Goal: Task Accomplishment & Management: Use online tool/utility

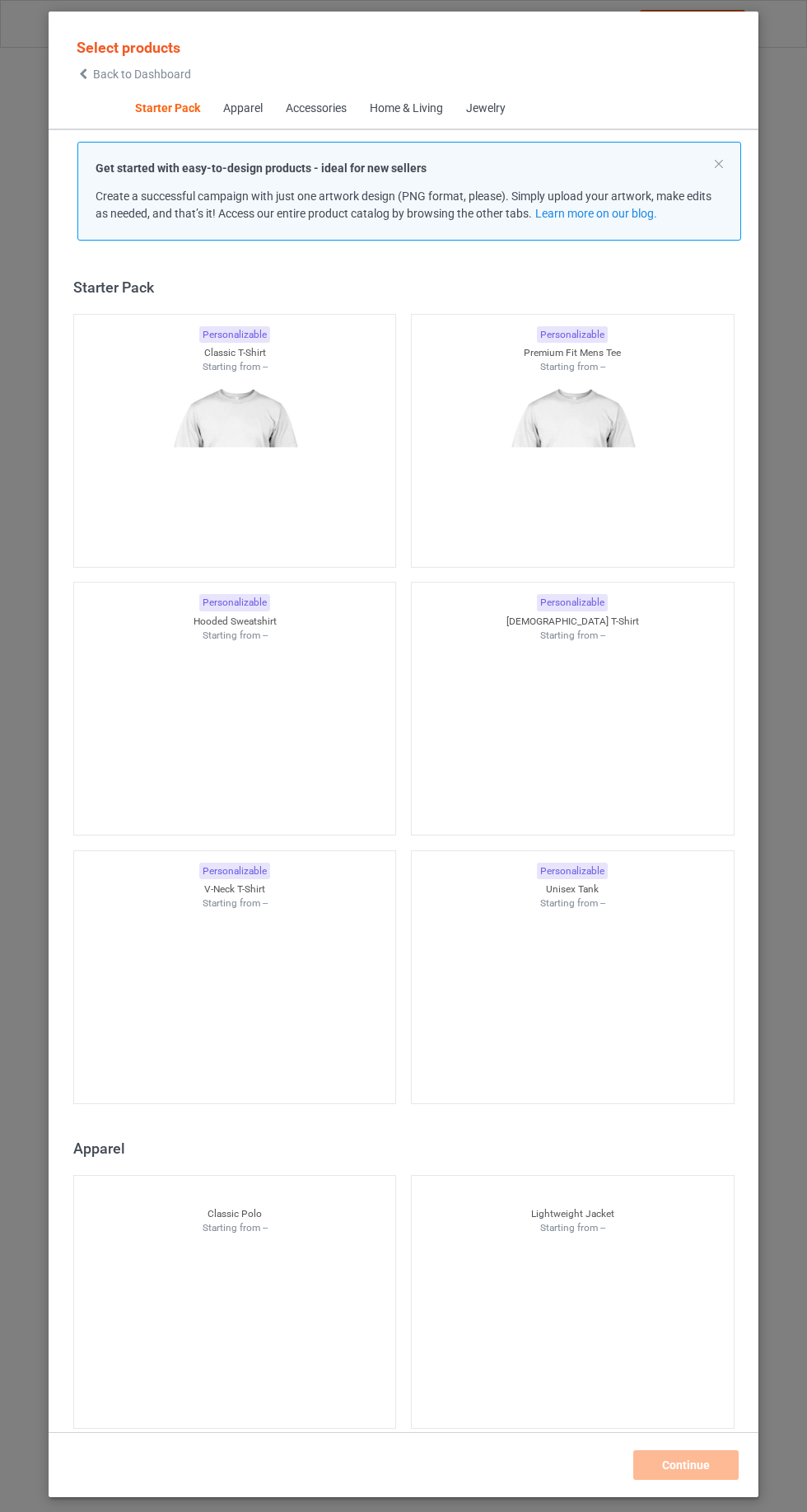
scroll to position [21, 0]
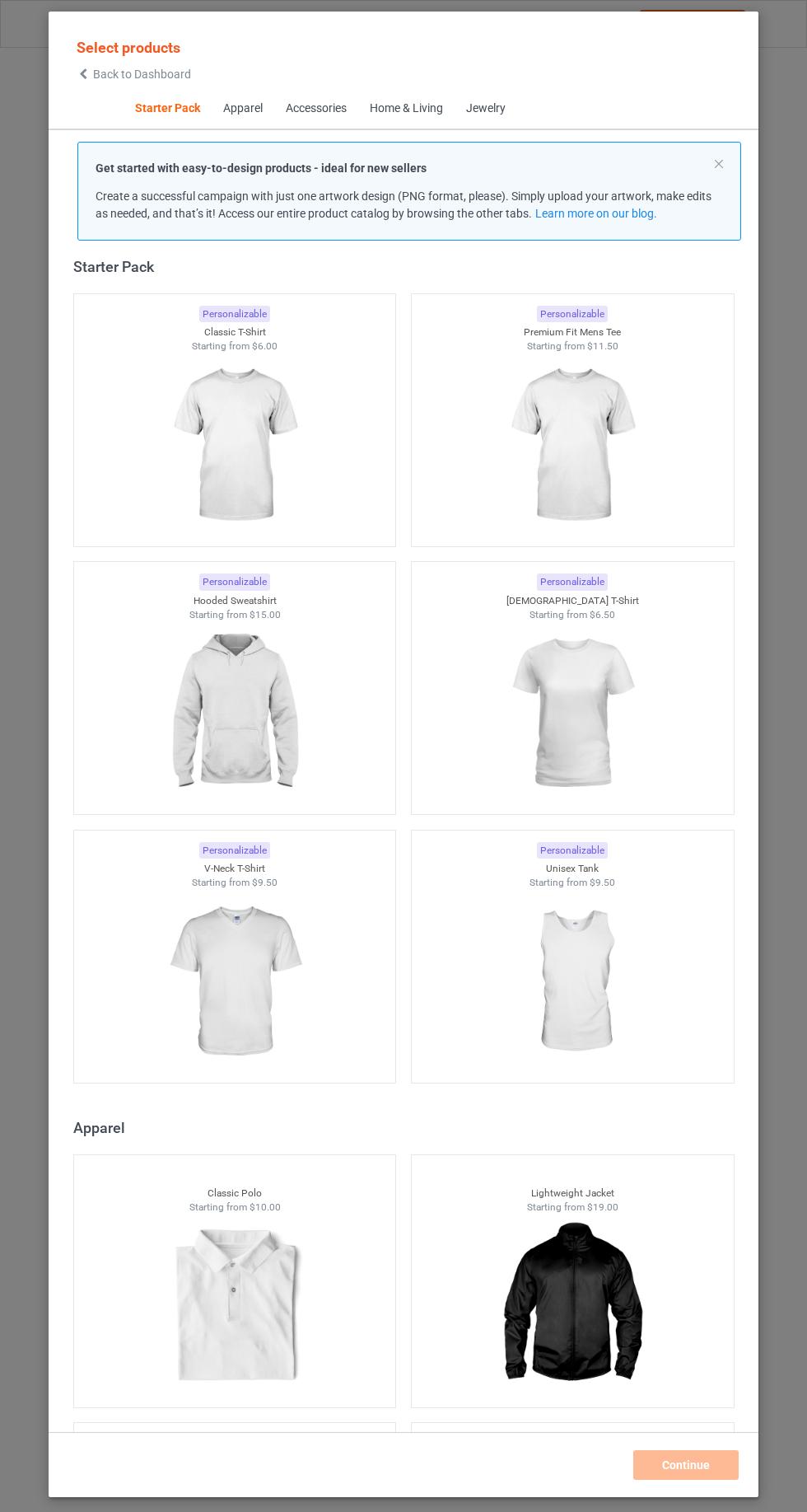
click at [401, 108] on div "Home & Living" at bounding box center [406, 108] width 73 height 16
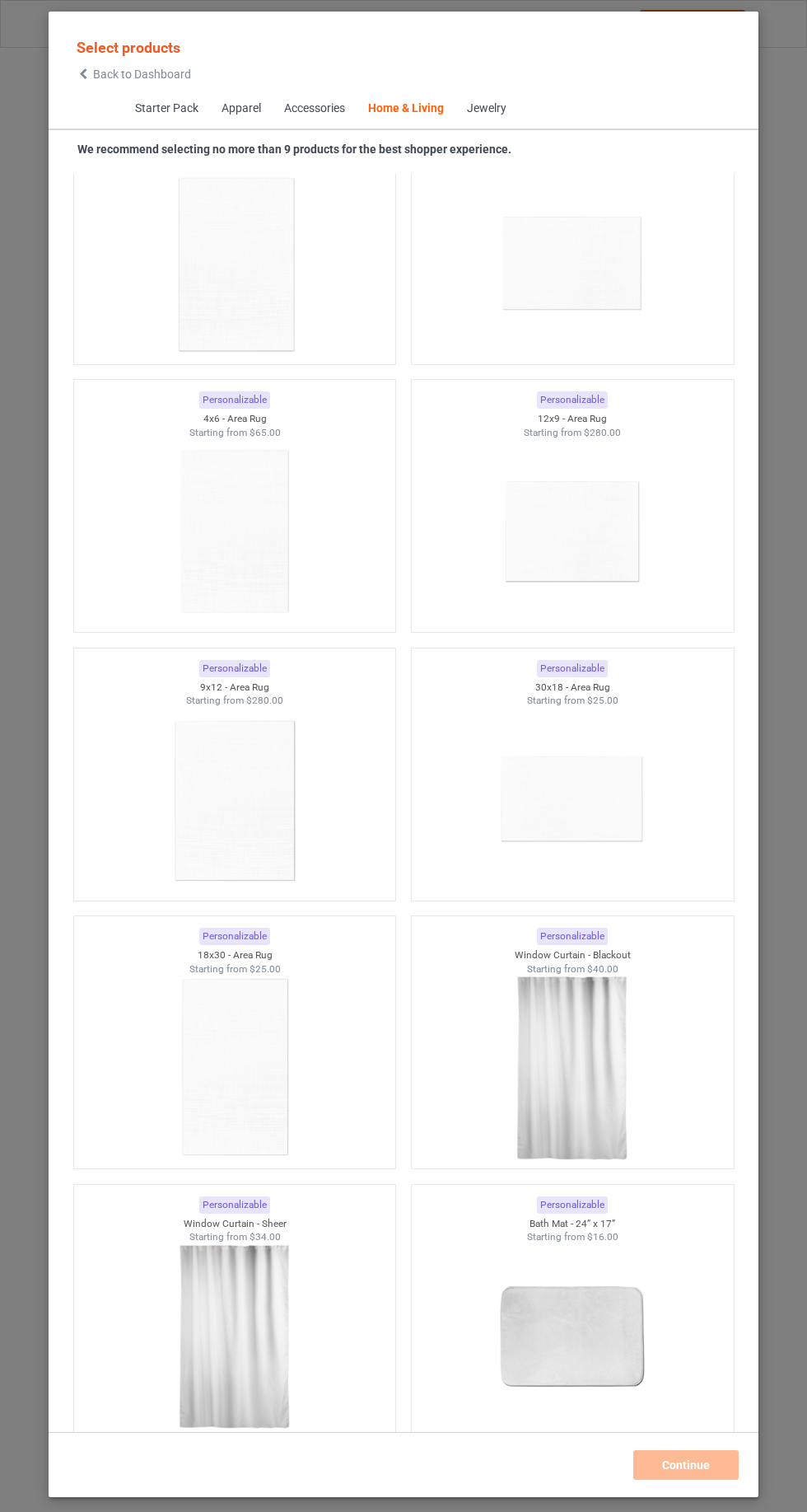
scroll to position [18461, 0]
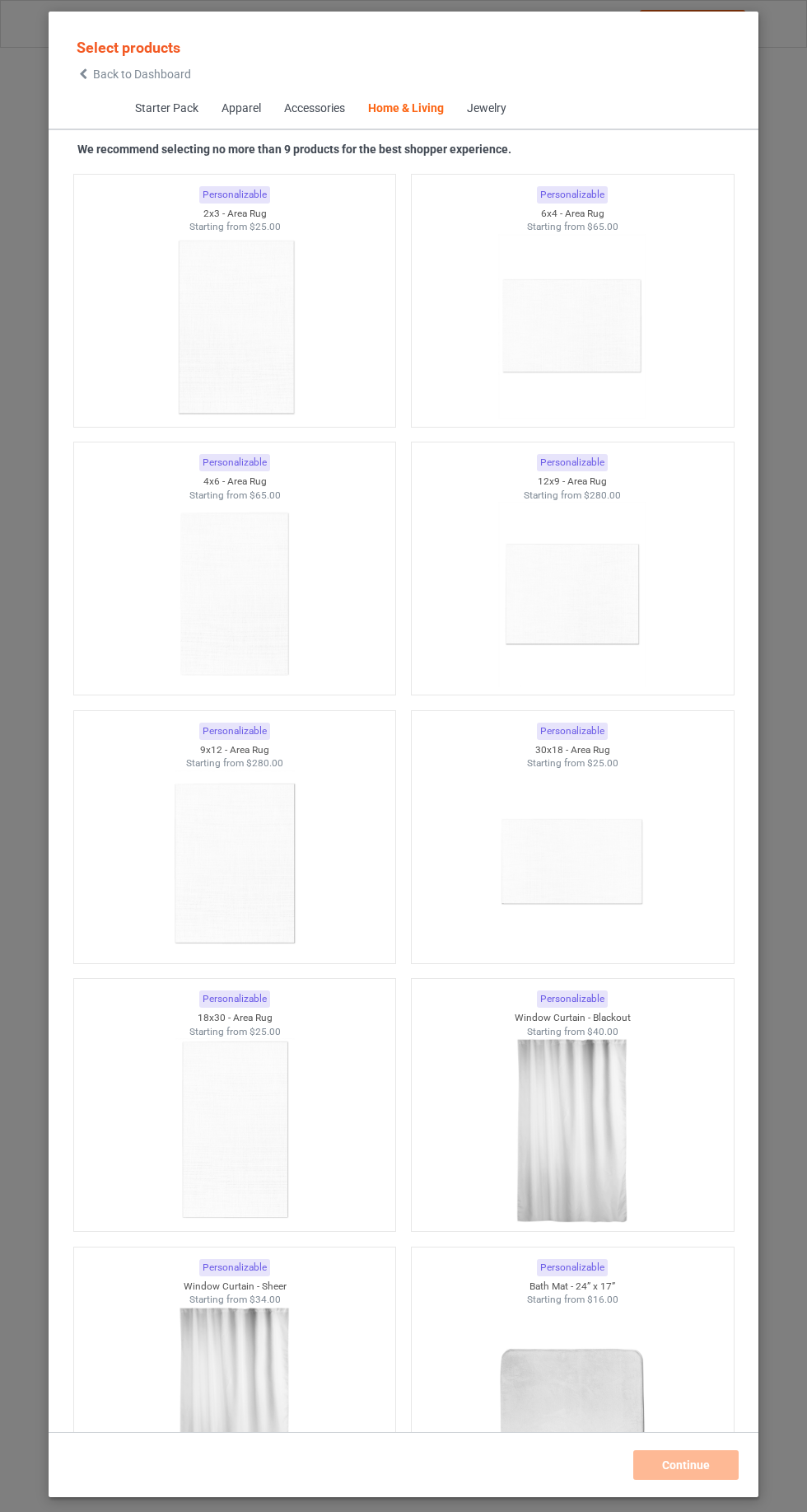
click at [315, 103] on div "Accessories" at bounding box center [313, 108] width 61 height 16
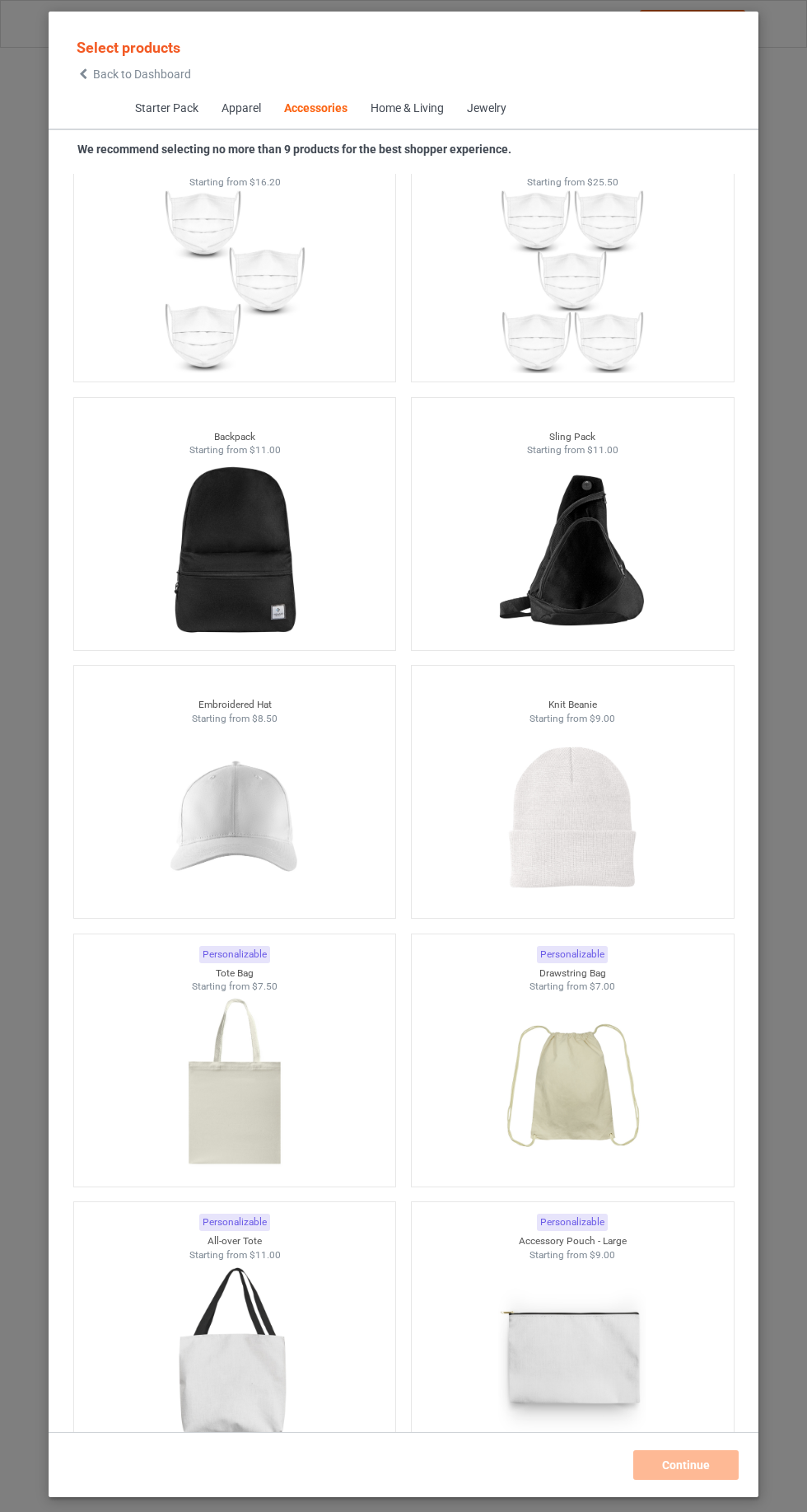
scroll to position [8792, 0]
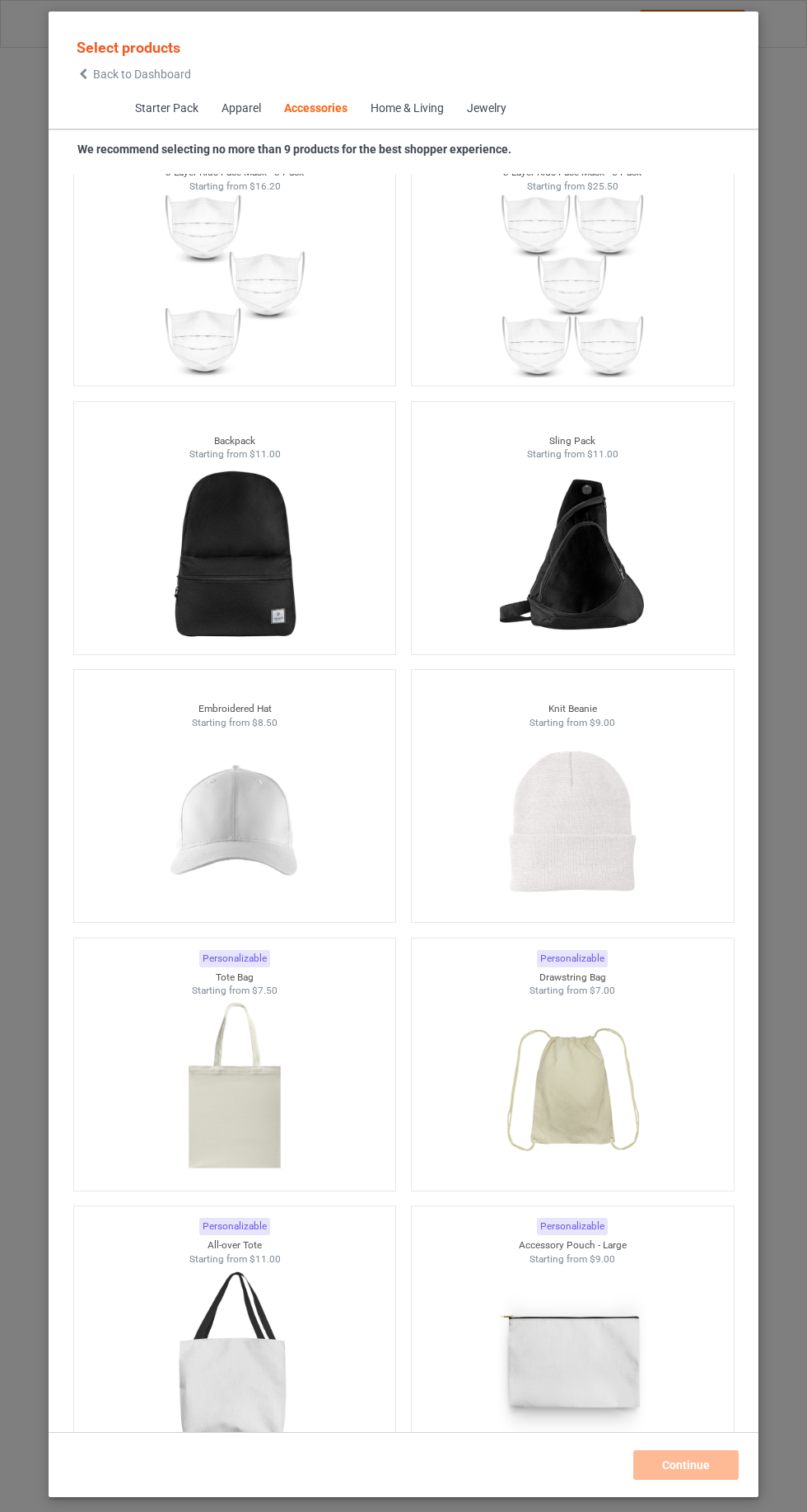
click at [24, 118] on div "Select products Back to Dashboard Starter Pack Apparel Accessories Home & Livin…" at bounding box center [403, 756] width 807 height 1512
click at [79, 45] on span "Select products" at bounding box center [129, 47] width 104 height 17
click at [110, 77] on span "Back to Dashboard" at bounding box center [142, 73] width 98 height 13
click at [114, 73] on span "Back to Dashboard" at bounding box center [142, 73] width 98 height 13
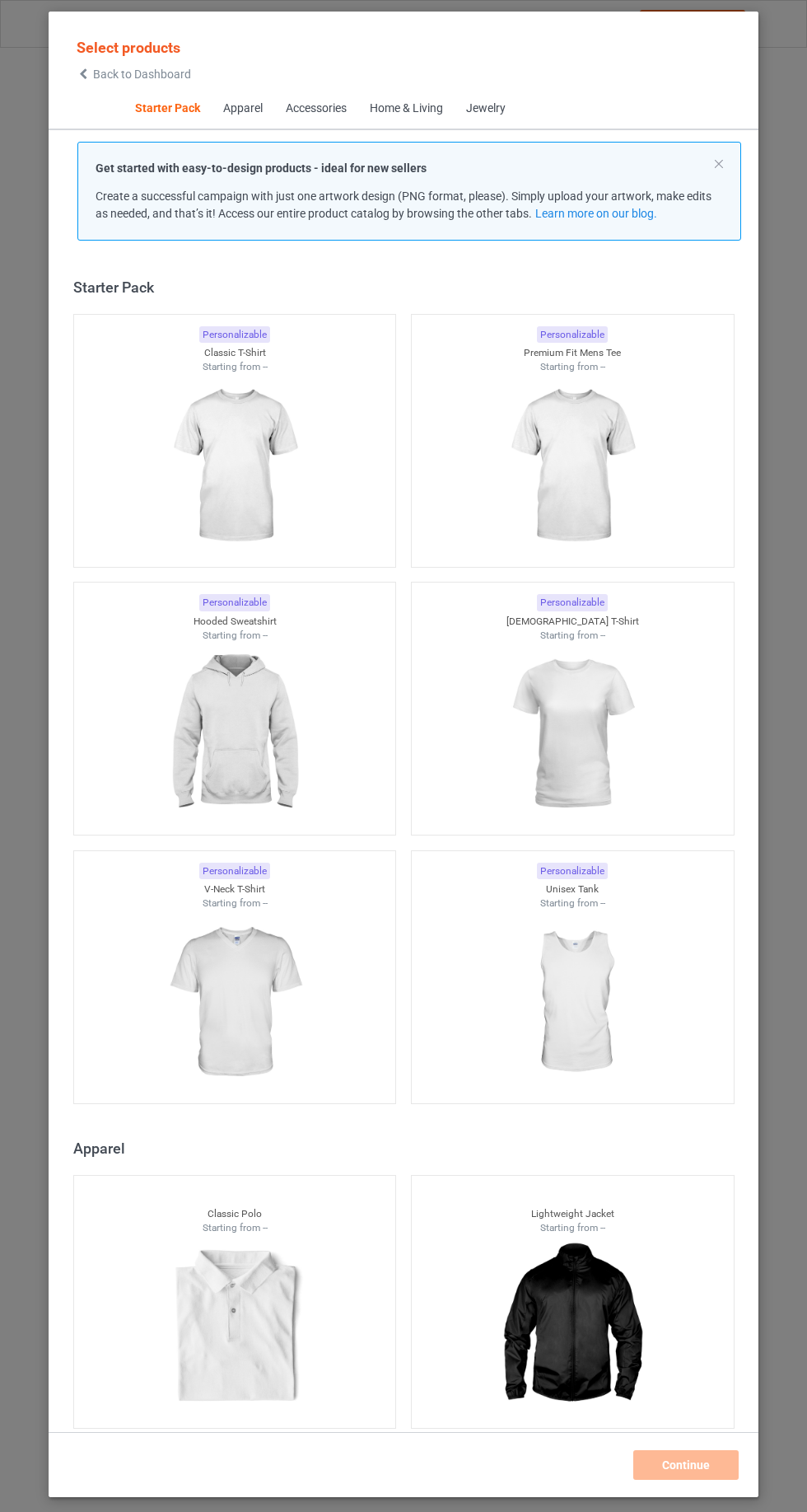
scroll to position [21, 0]
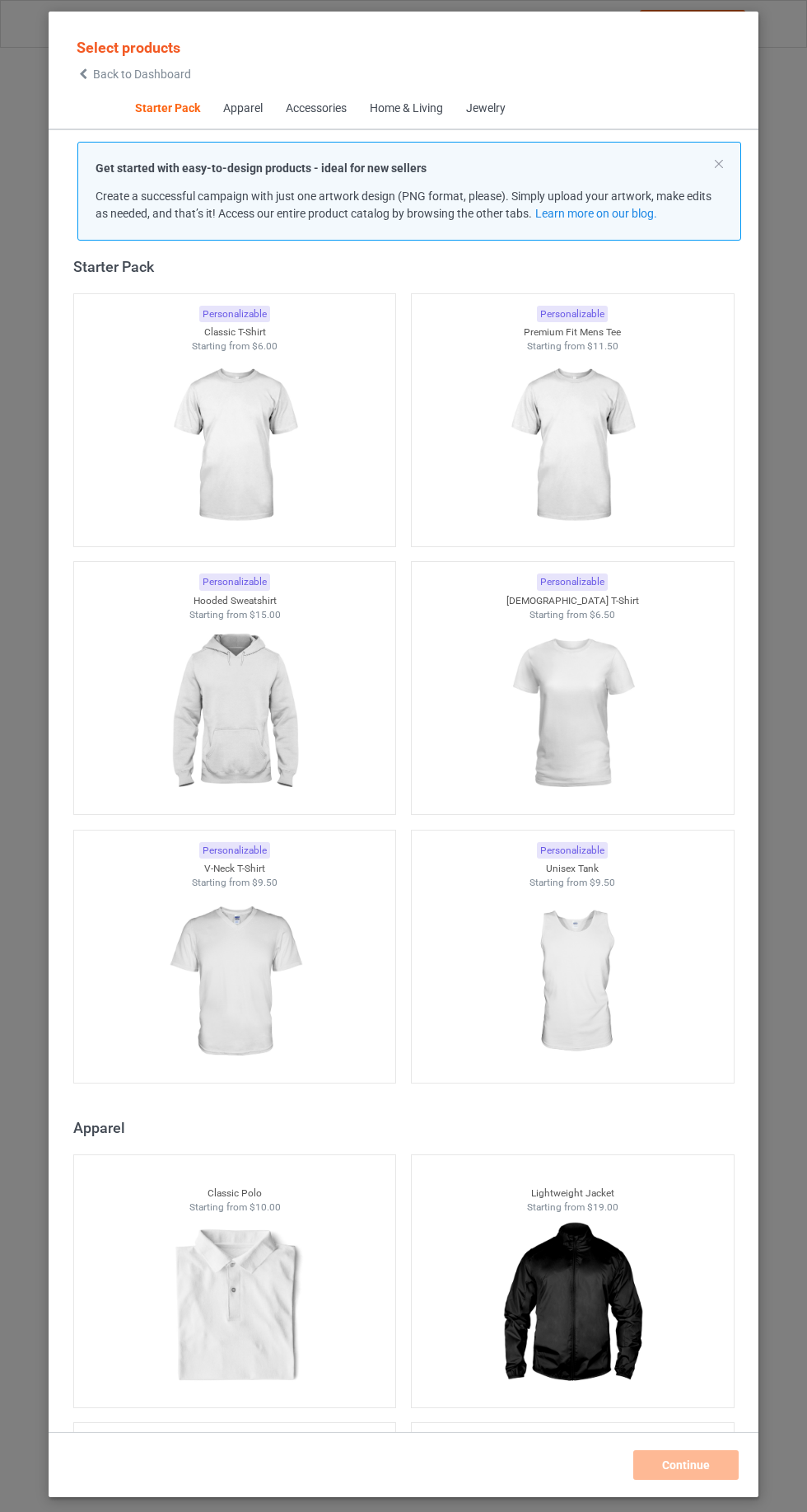
click at [340, 108] on div "Accessories" at bounding box center [315, 108] width 61 height 16
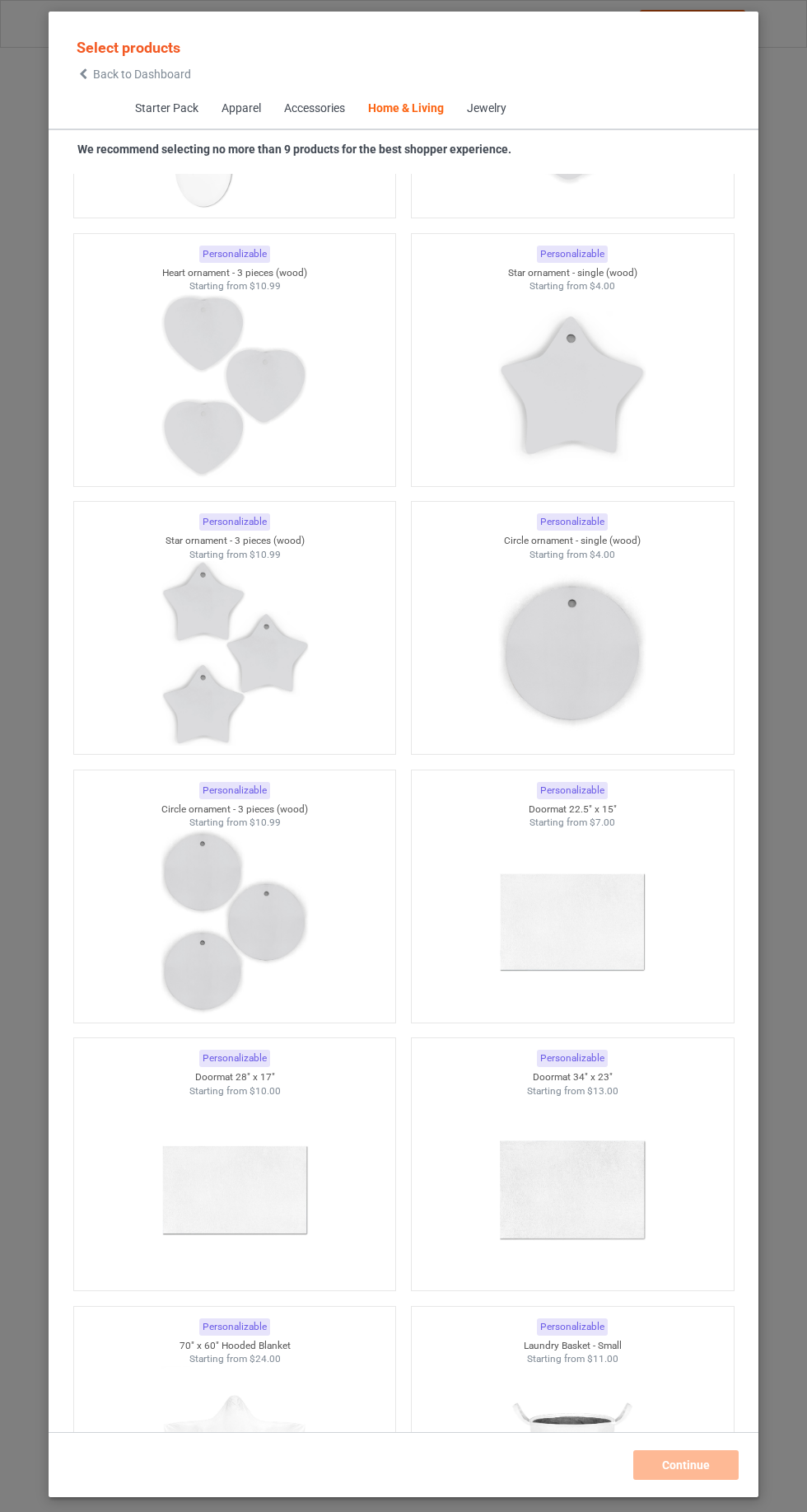
scroll to position [23229, 0]
